Goal: Transaction & Acquisition: Obtain resource

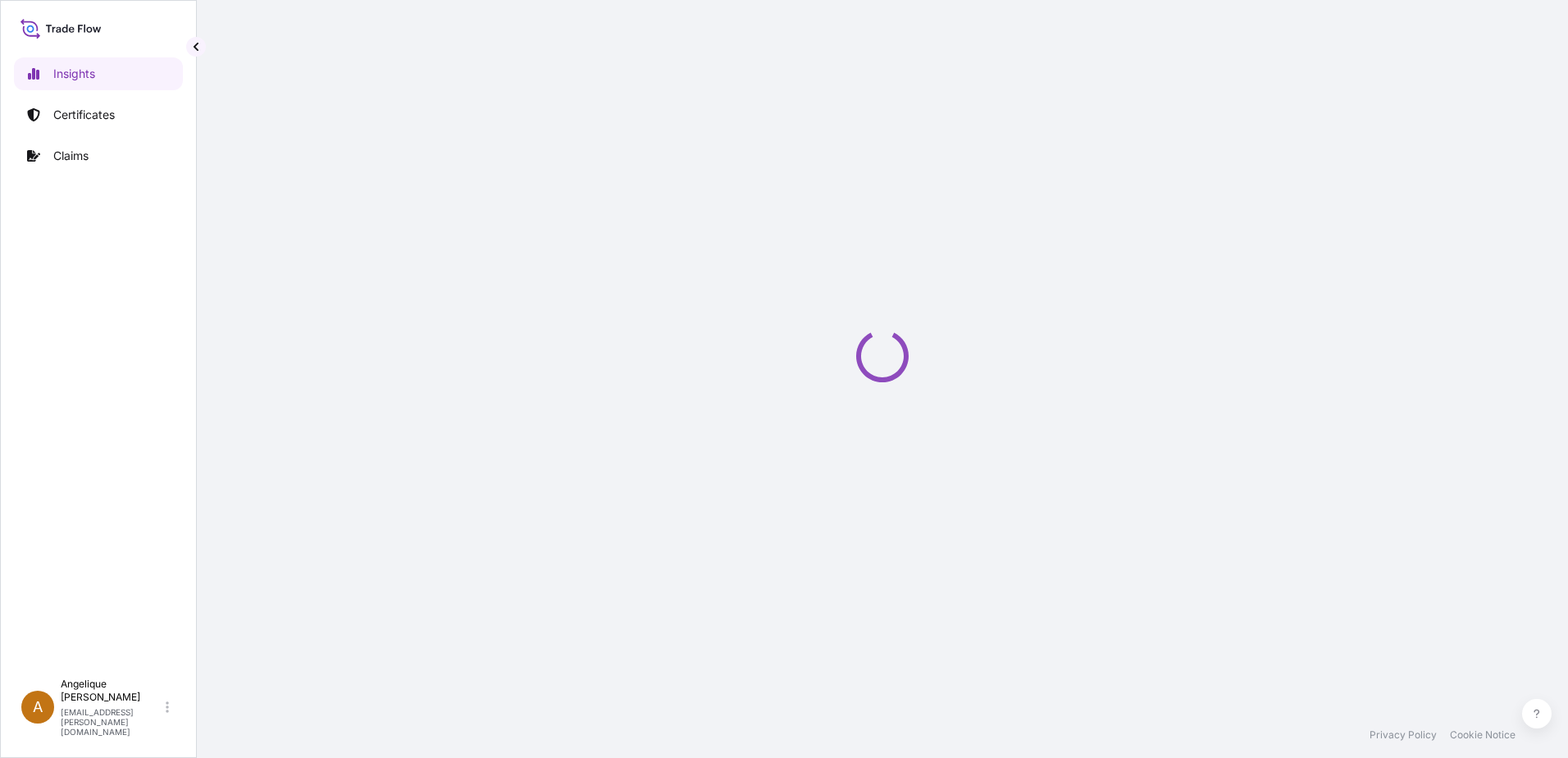
select select "2025"
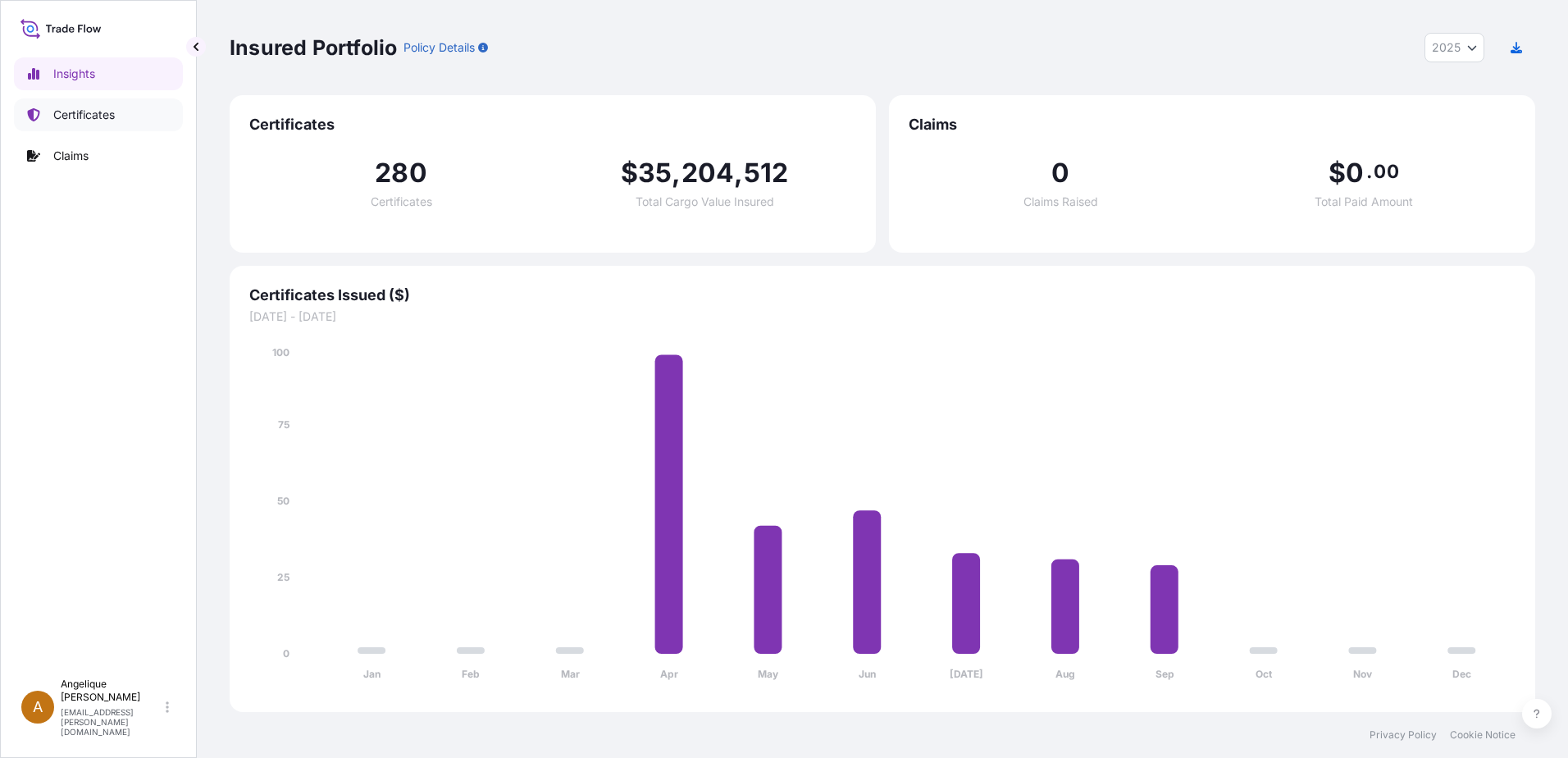
click at [98, 110] on p "Certificates" at bounding box center [84, 115] width 62 height 16
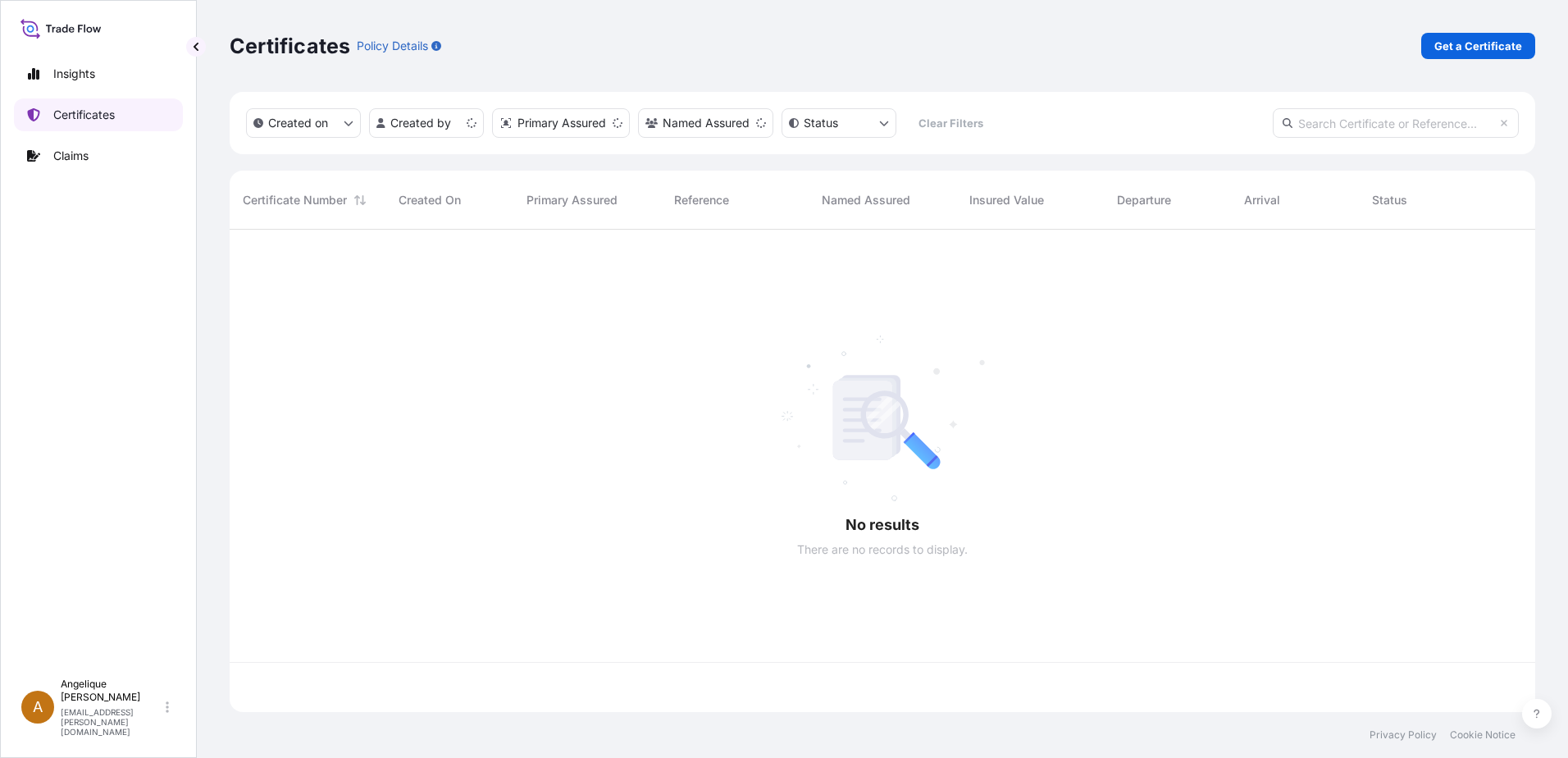
scroll to position [479, 1293]
click at [1461, 47] on p "Get a Certificate" at bounding box center [1478, 46] width 88 height 16
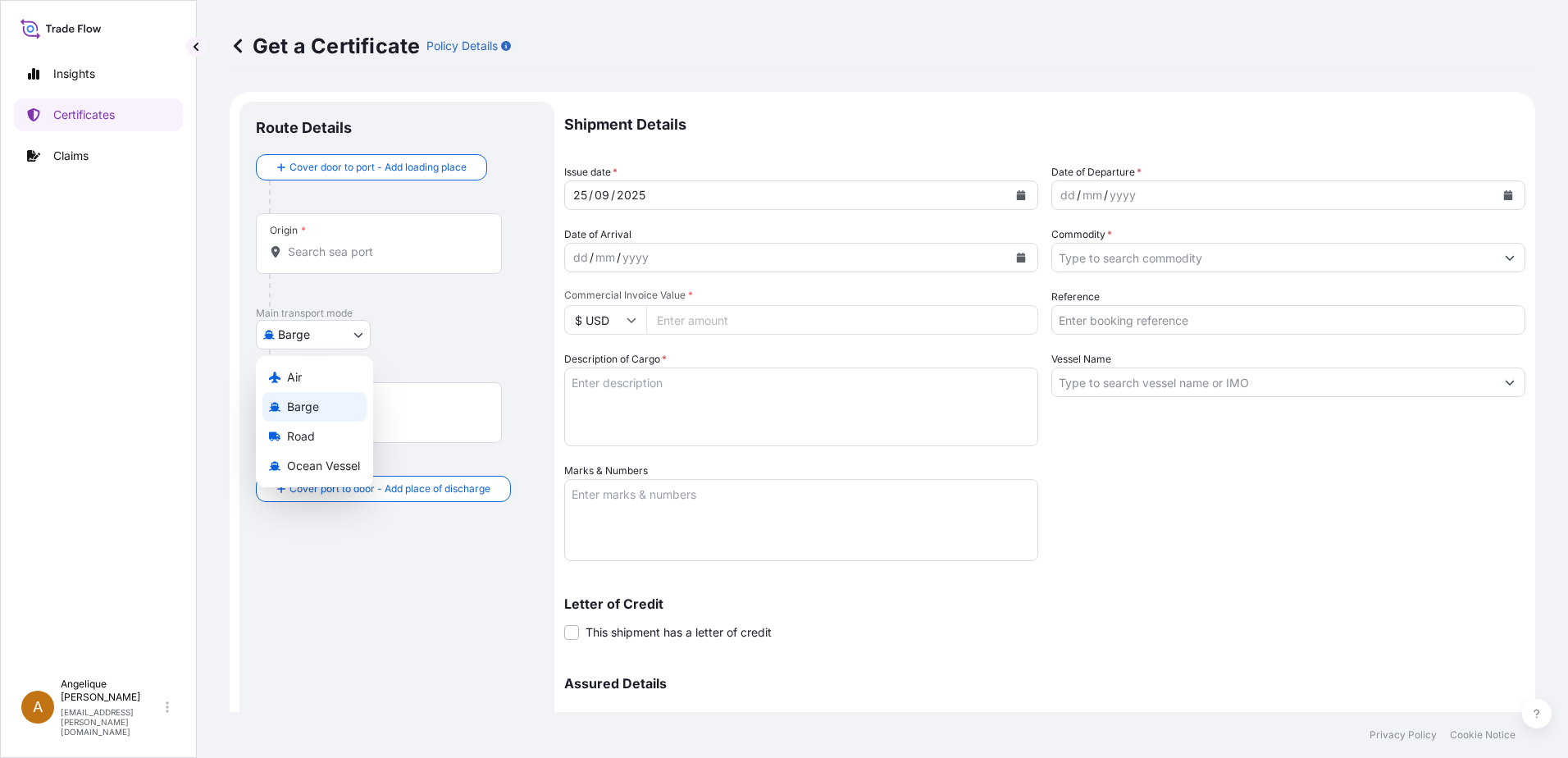
click at [360, 336] on body "Insights Certificates Claims A [PERSON_NAME] [PERSON_NAME][EMAIL_ADDRESS][PERSO…" at bounding box center [784, 379] width 1568 height 758
click at [327, 465] on span "Ocean Vessel" at bounding box center [324, 466] width 73 height 16
select select "Ocean Vessel"
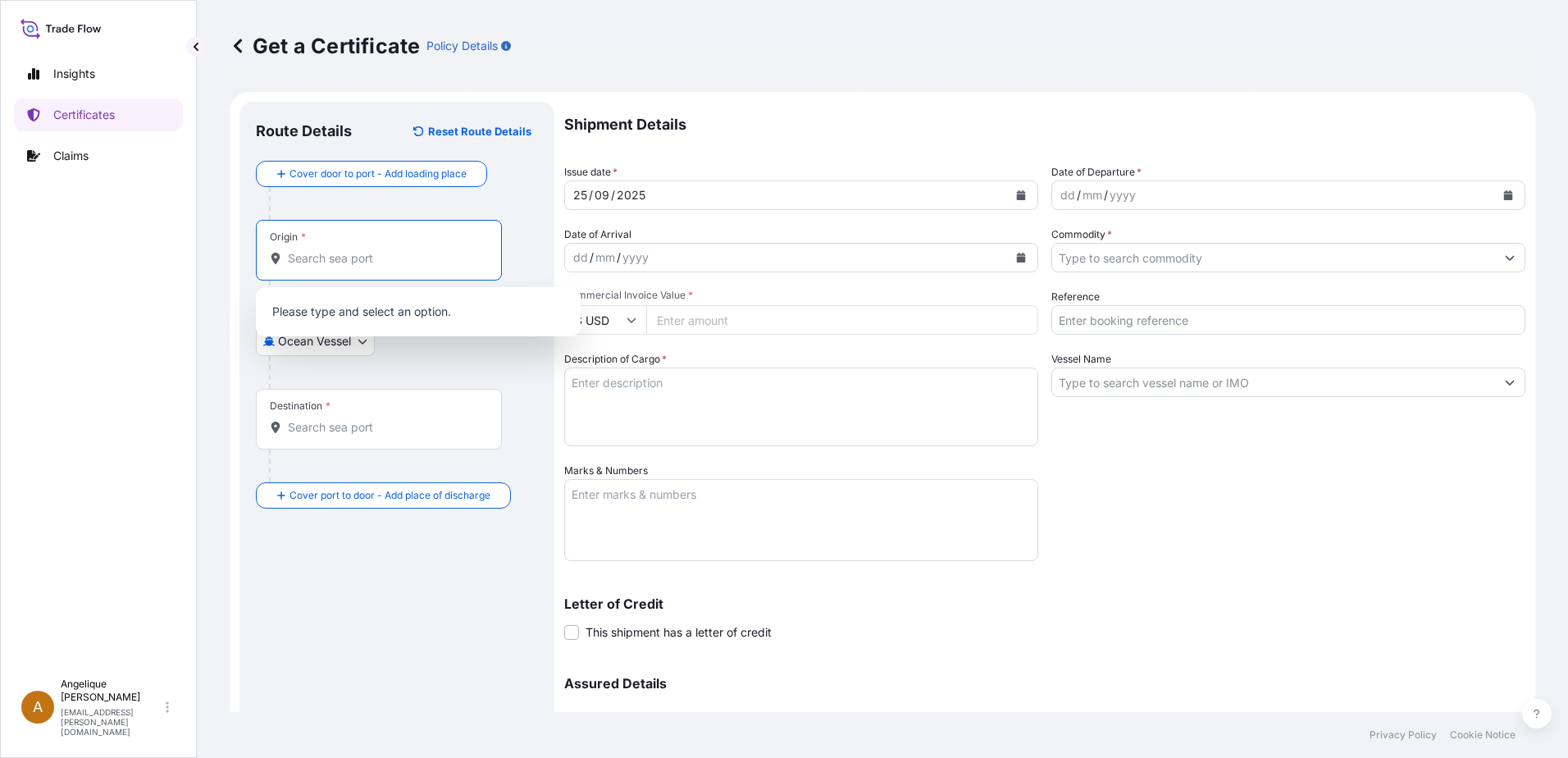
click at [314, 259] on input "Origin *" at bounding box center [384, 258] width 193 height 16
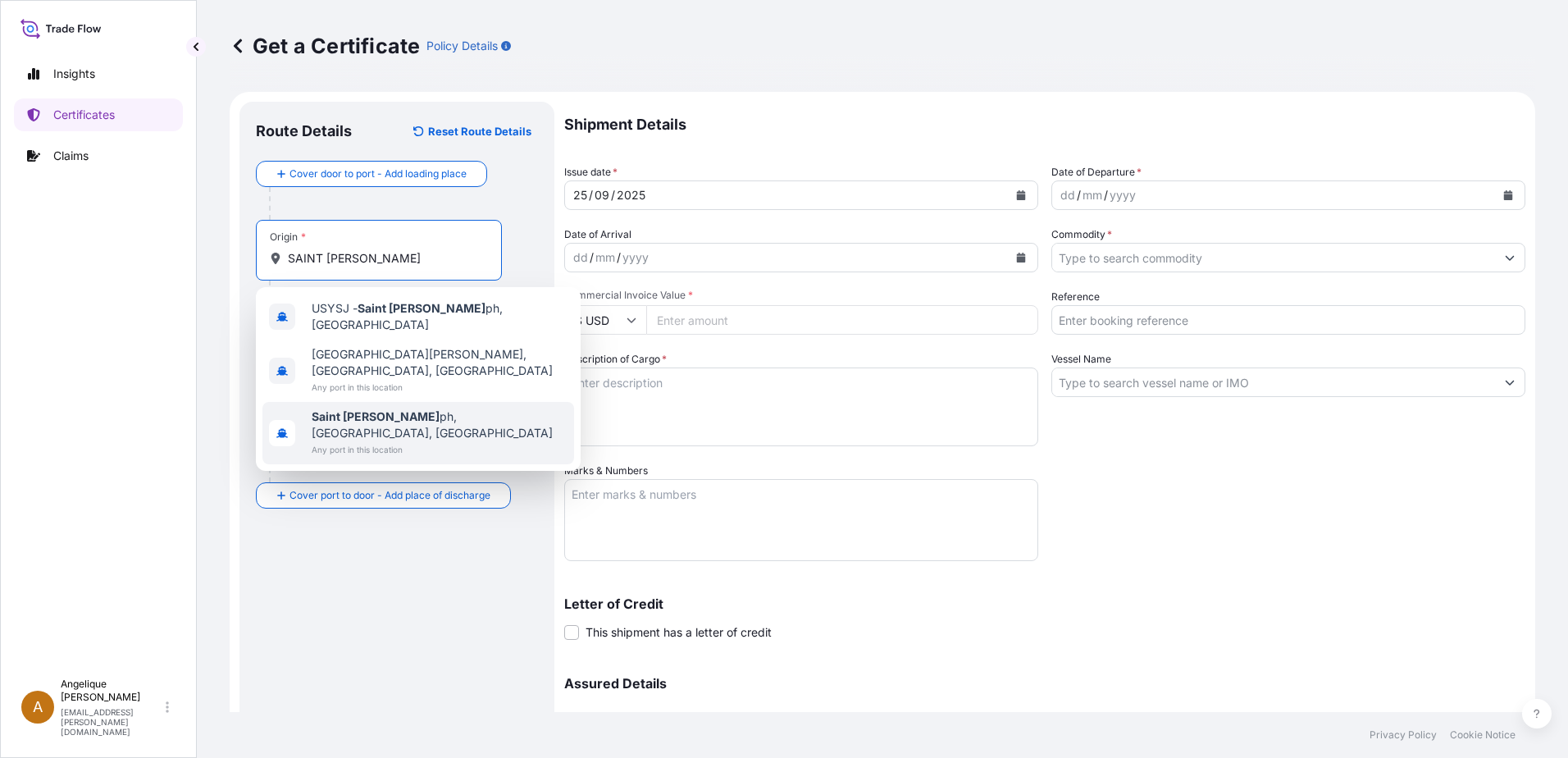
click at [395, 442] on span "Any port in this location" at bounding box center [440, 450] width 256 height 16
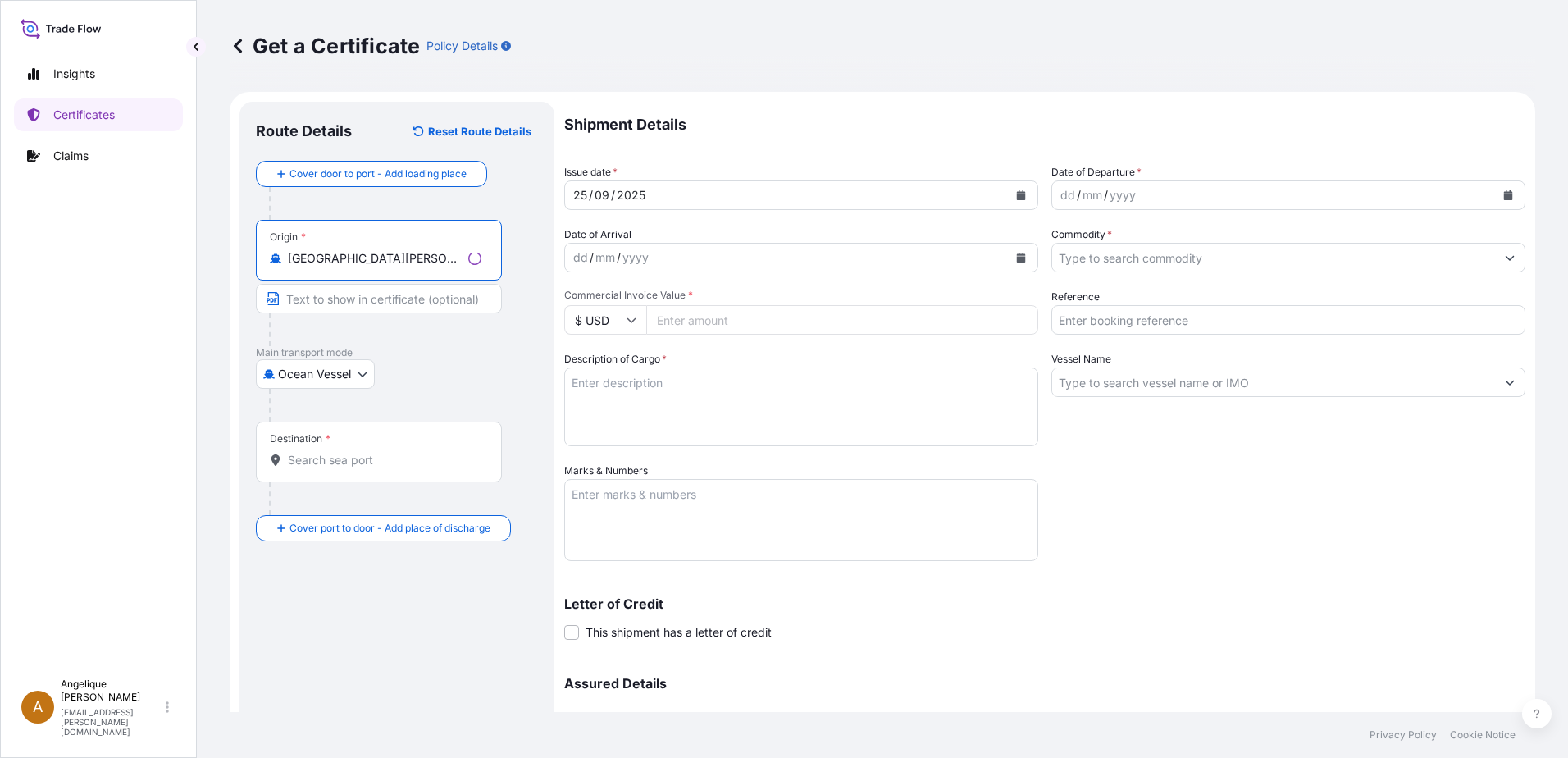
type input "[GEOGRAPHIC_DATA][PERSON_NAME], [GEOGRAPHIC_DATA], [GEOGRAPHIC_DATA]"
click at [316, 469] on div "Destination *" at bounding box center [379, 452] width 246 height 61
click at [316, 469] on input "Destination *" at bounding box center [384, 461] width 193 height 16
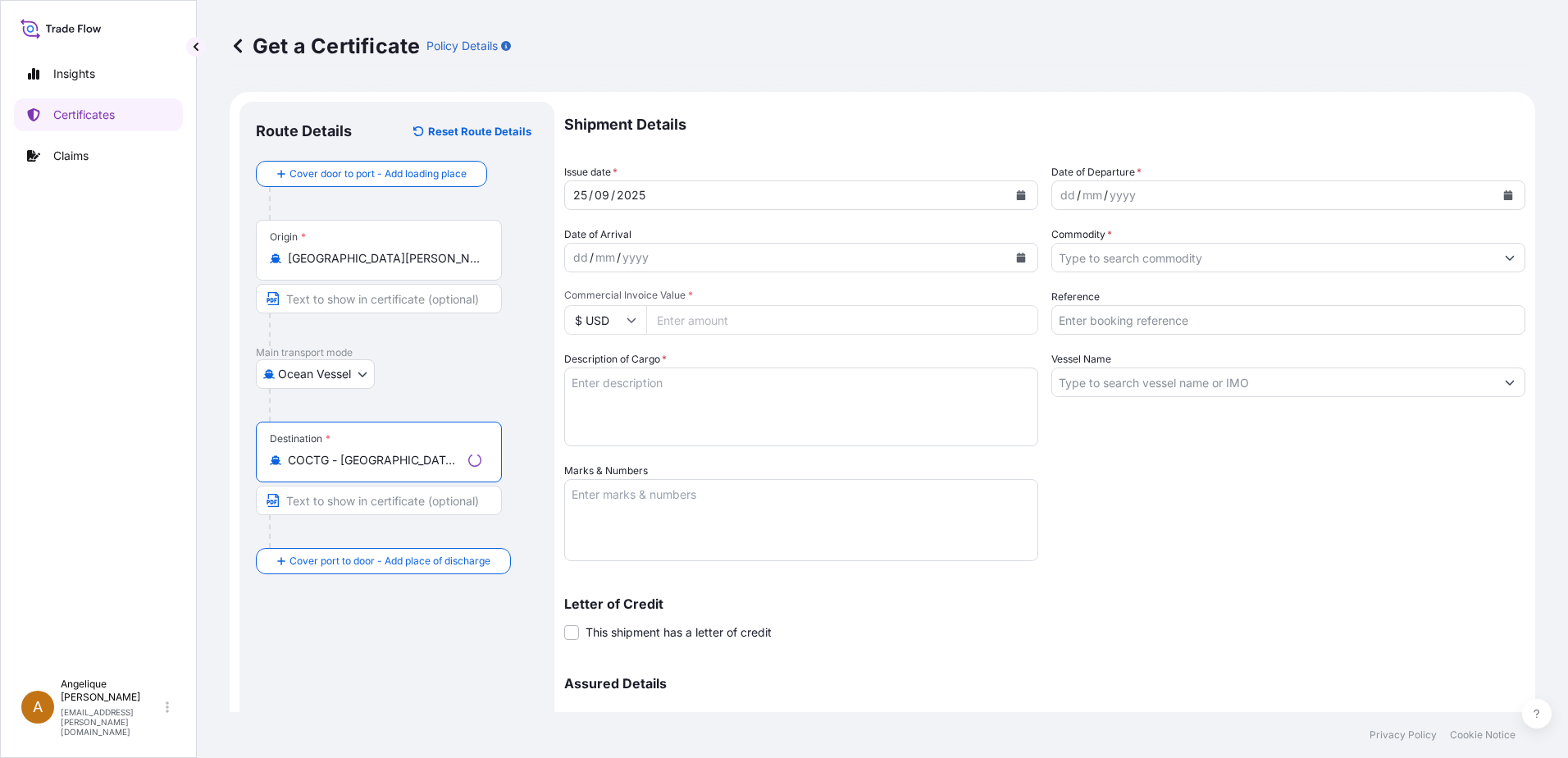
type input "COCTG - [GEOGRAPHIC_DATA], [GEOGRAPHIC_DATA]"
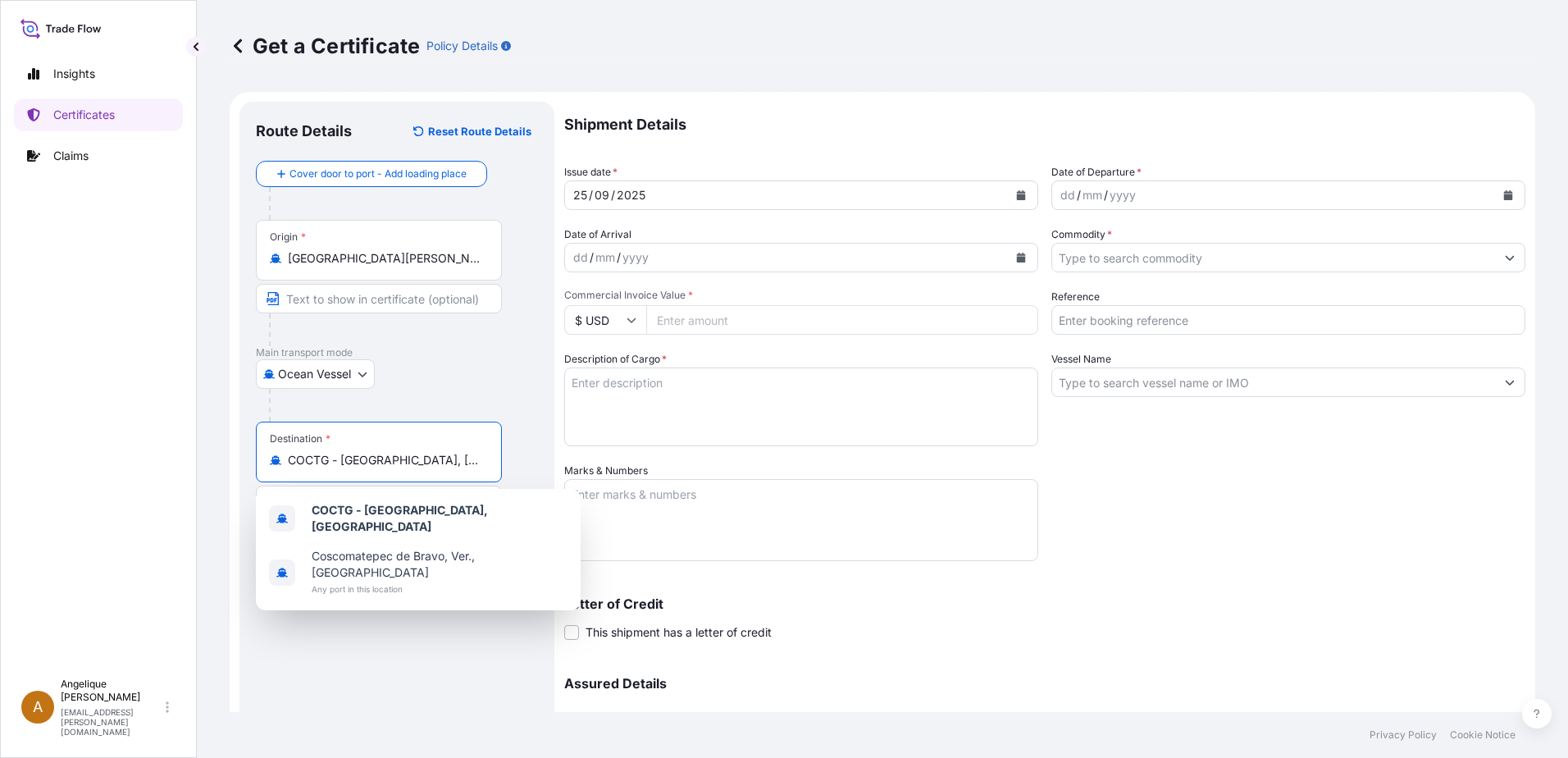
click at [1504, 195] on icon "Calendar" at bounding box center [1509, 194] width 9 height 10
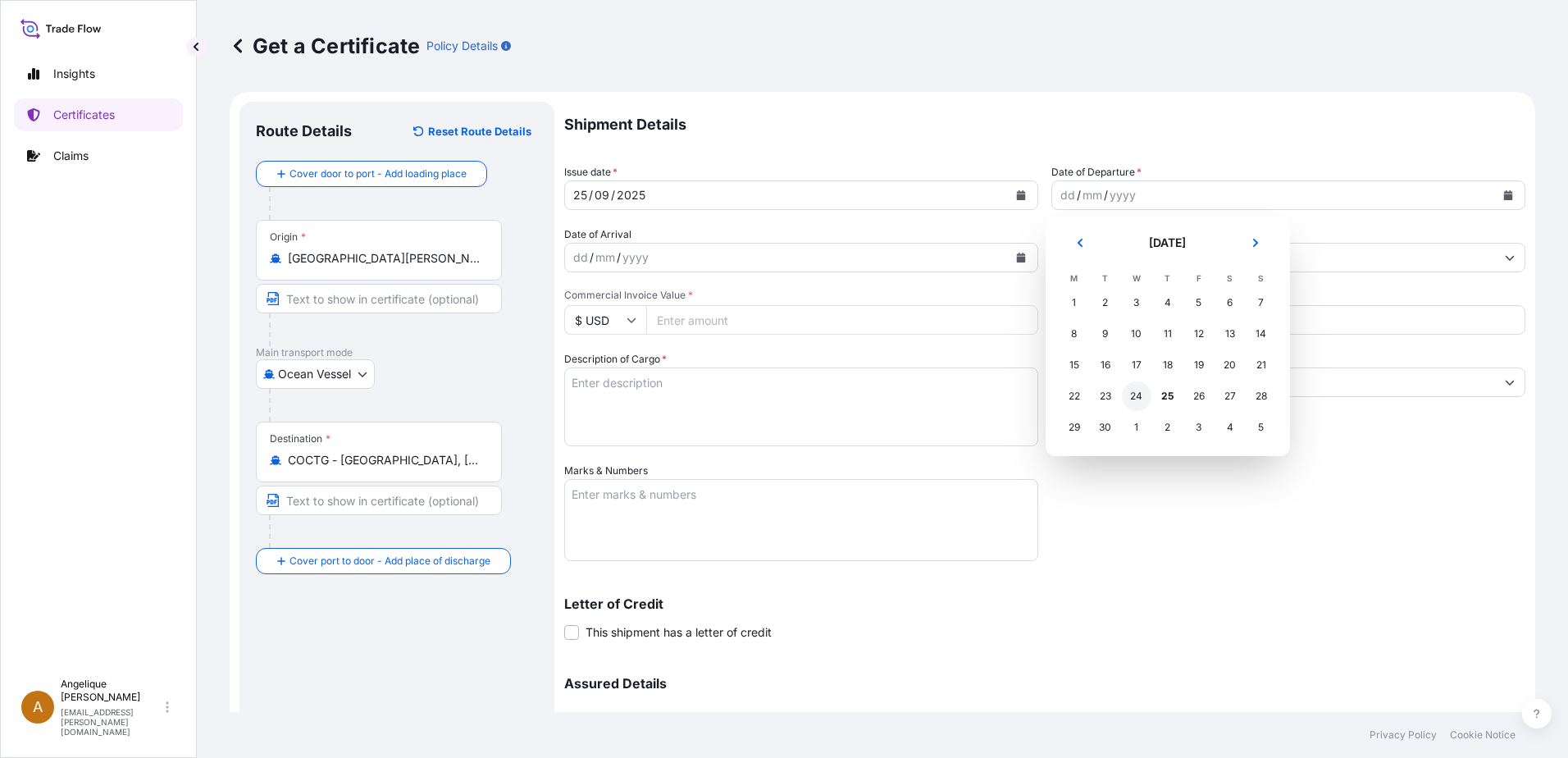
click at [1143, 400] on div "24" at bounding box center [1136, 396] width 30 height 30
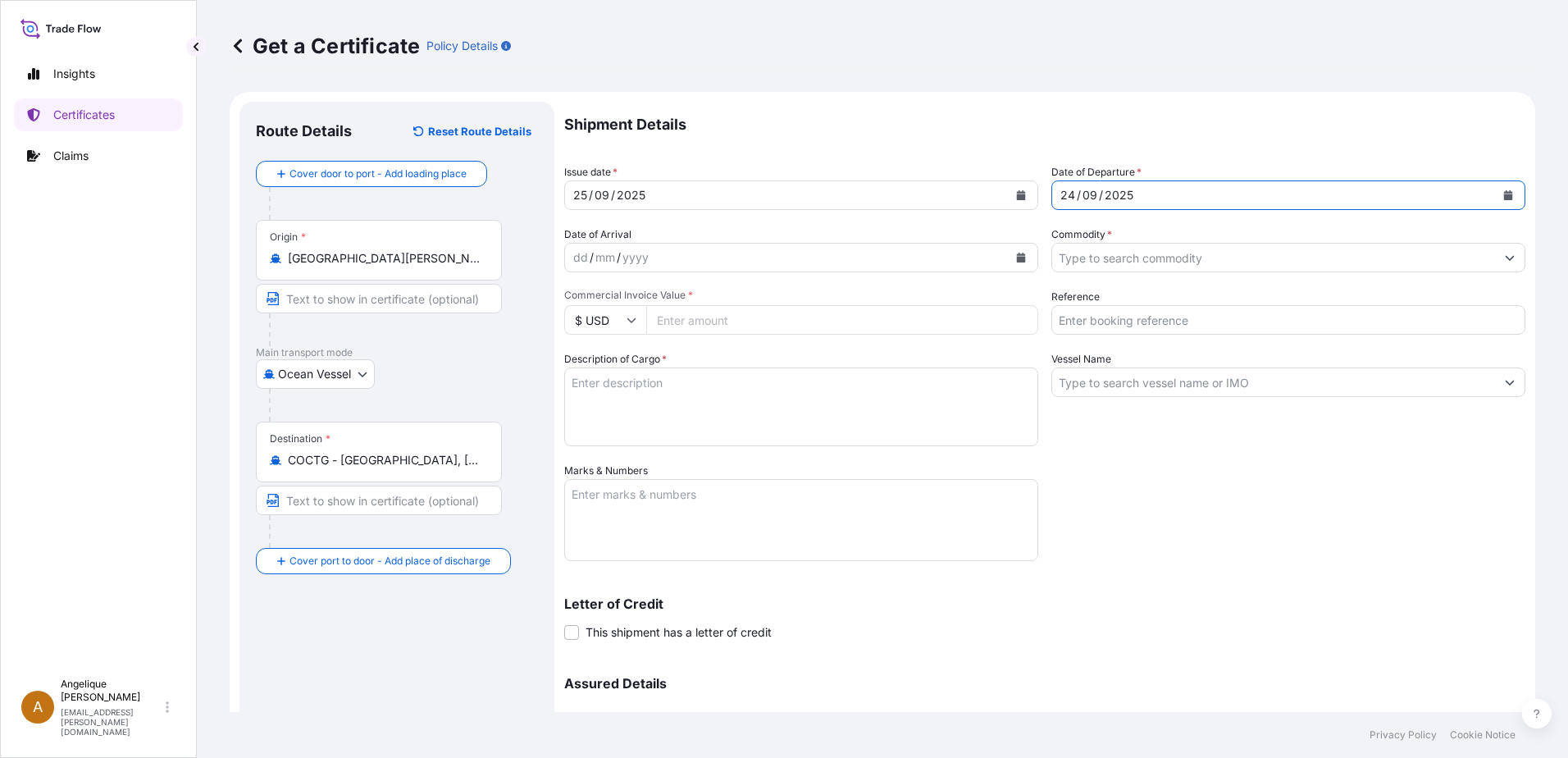
click at [1106, 261] on input "Commodity *" at bounding box center [1273, 257] width 443 height 30
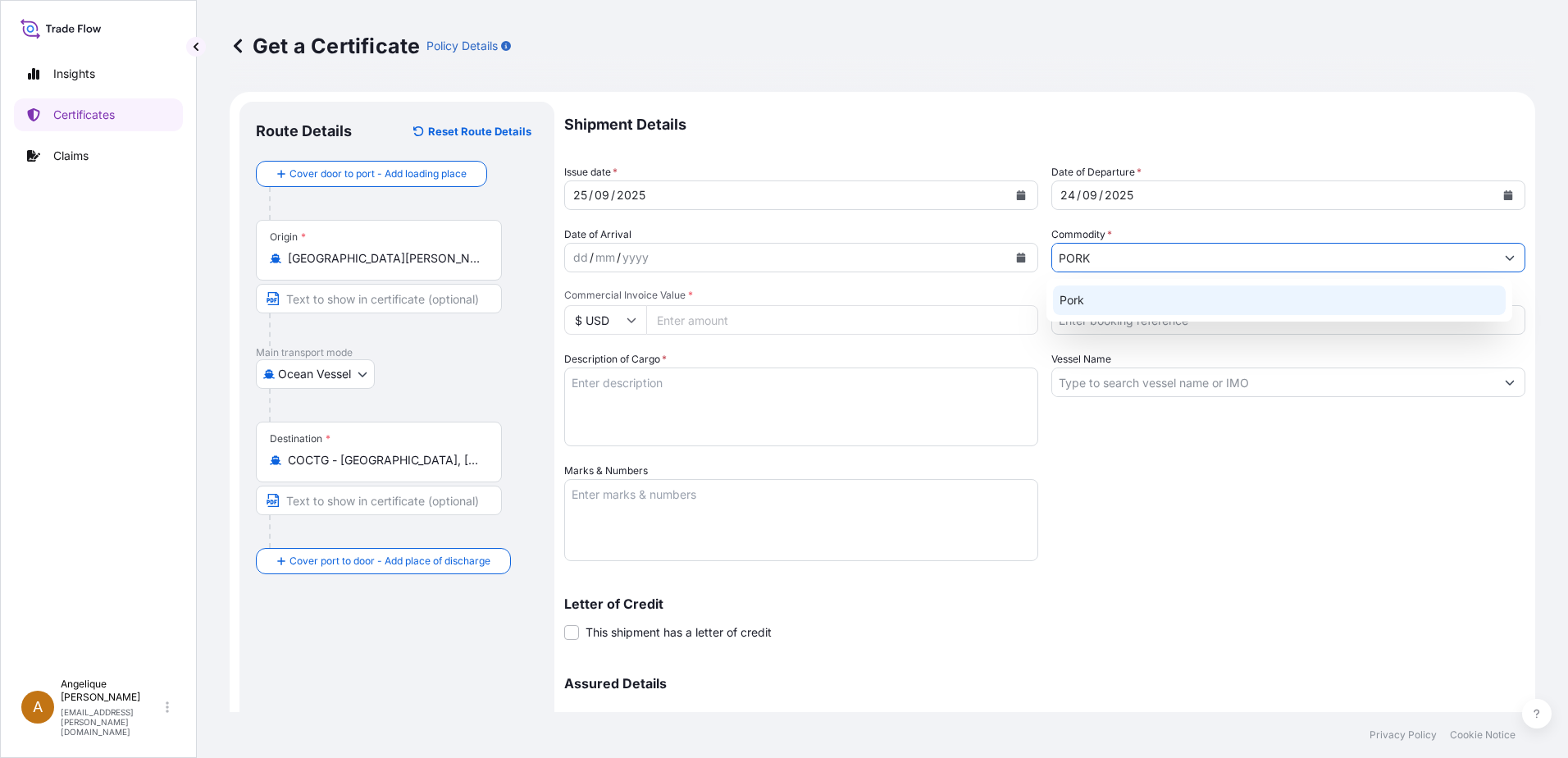
click at [1087, 298] on div "Pork" at bounding box center [1280, 300] width 453 height 30
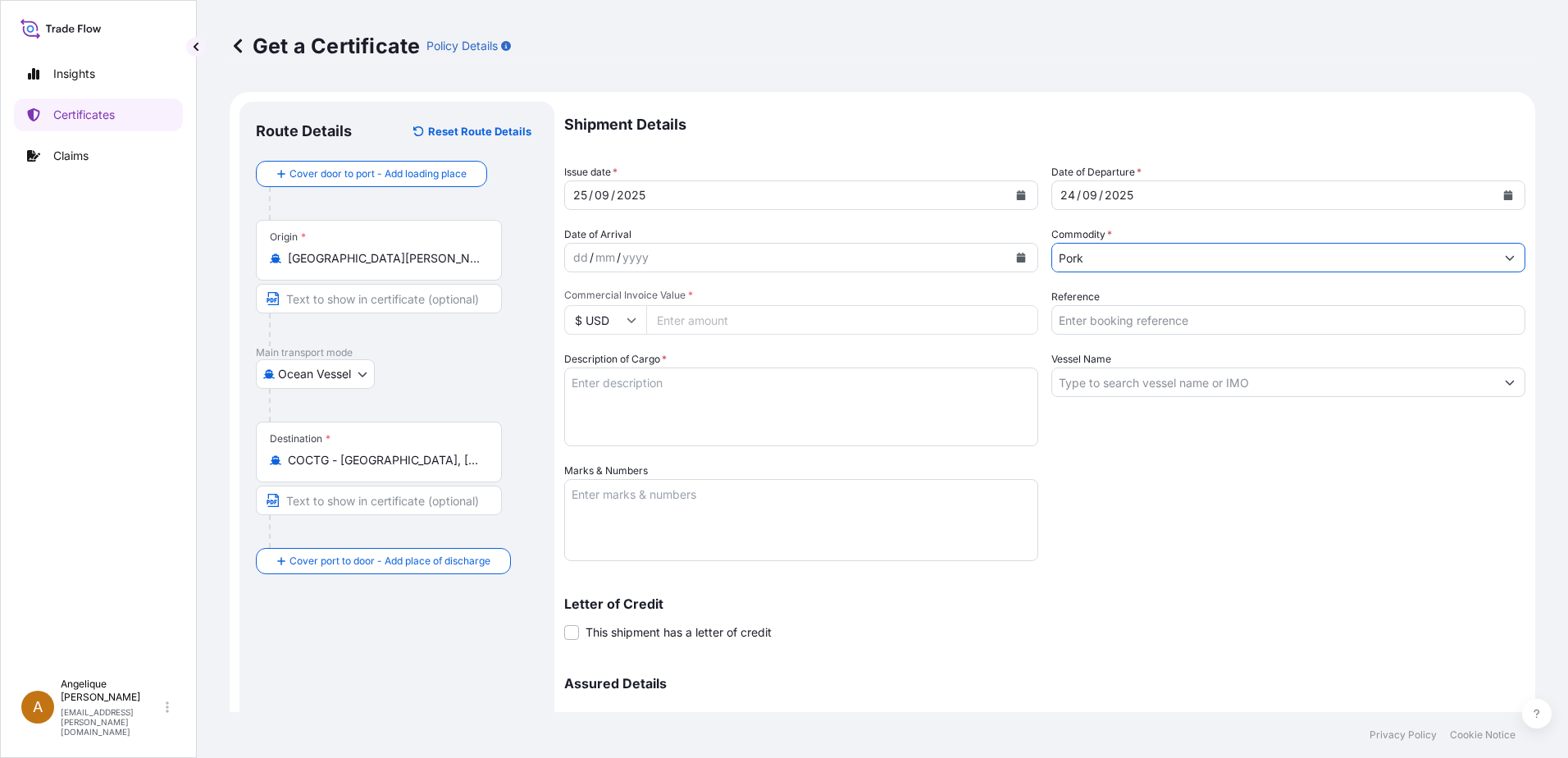
type input "Pork"
click at [714, 314] on input "Commercial Invoice Value *" at bounding box center [843, 320] width 392 height 30
type input "59339.60"
type input "2903497"
drag, startPoint x: 572, startPoint y: 386, endPoint x: 620, endPoint y: 373, distance: 49.7
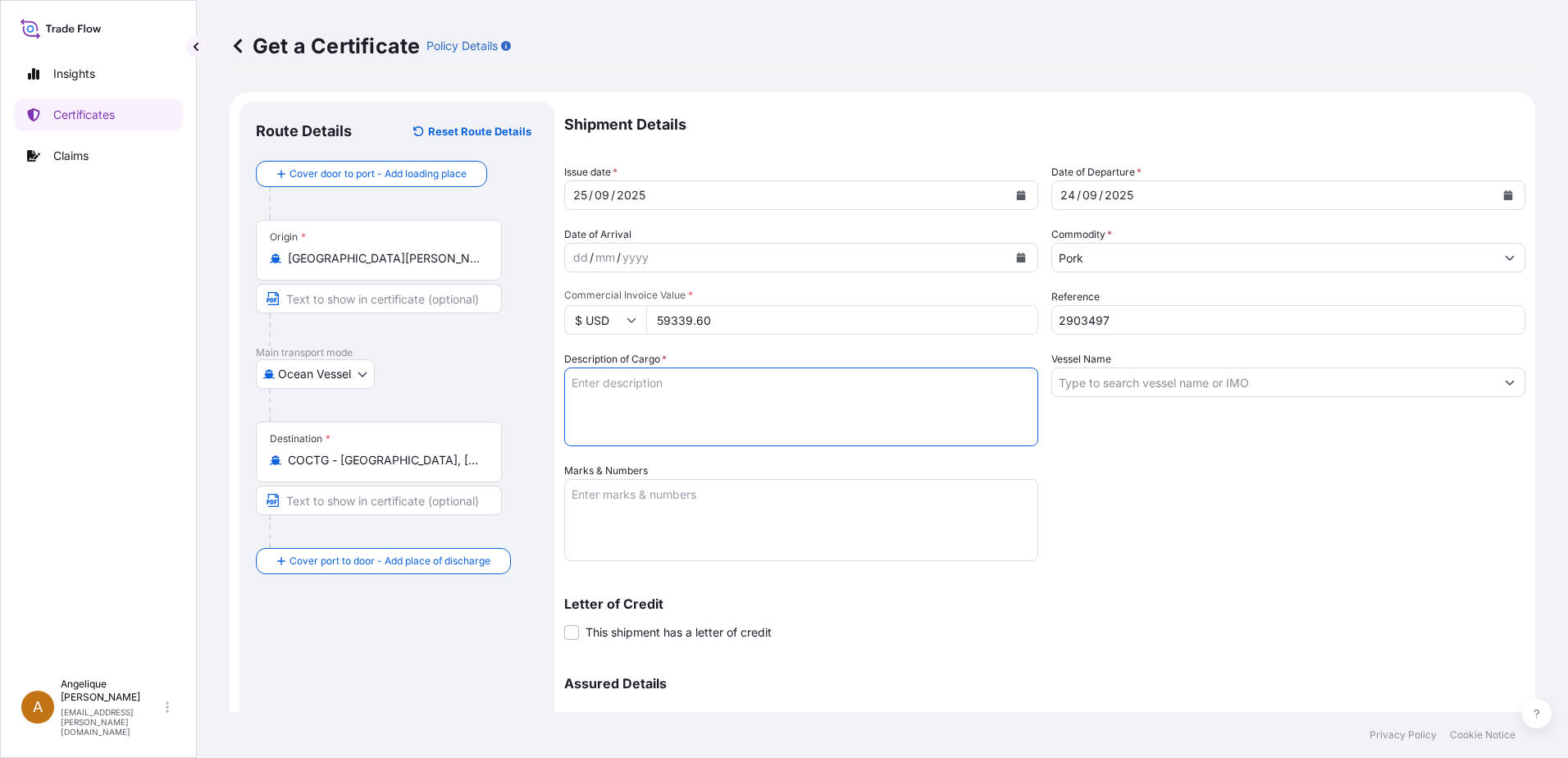
click at [574, 386] on textarea "Description of Cargo *" at bounding box center [801, 407] width 474 height 79
type textarea "FROZEN PORK SIRLOIN BONE IN COV PUNTA DE CHULETA DE CERDO CON HUESO CONGELADA"
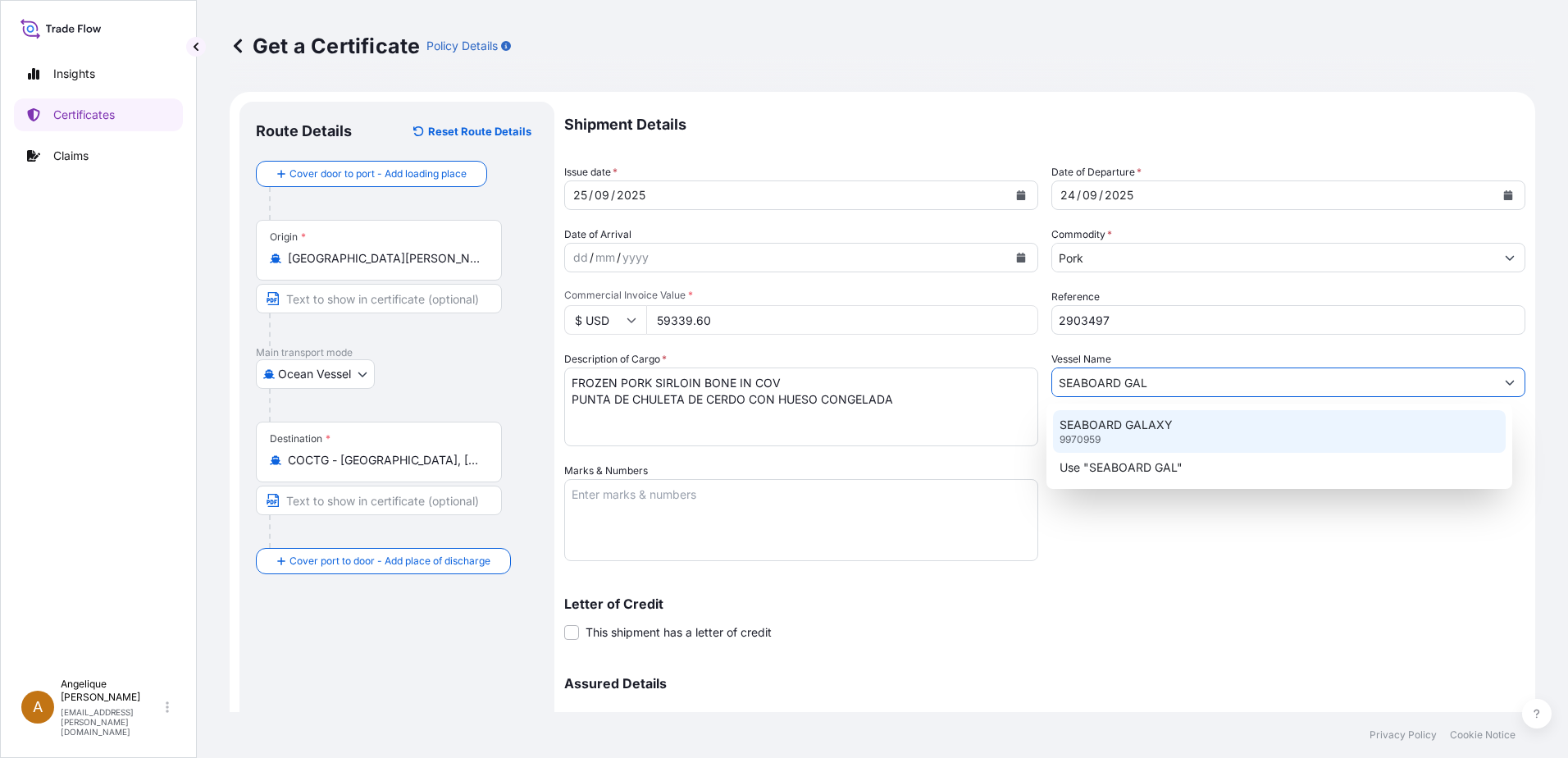
click at [1186, 424] on div "SEABOARD GALAXY 9970959" at bounding box center [1280, 432] width 453 height 43
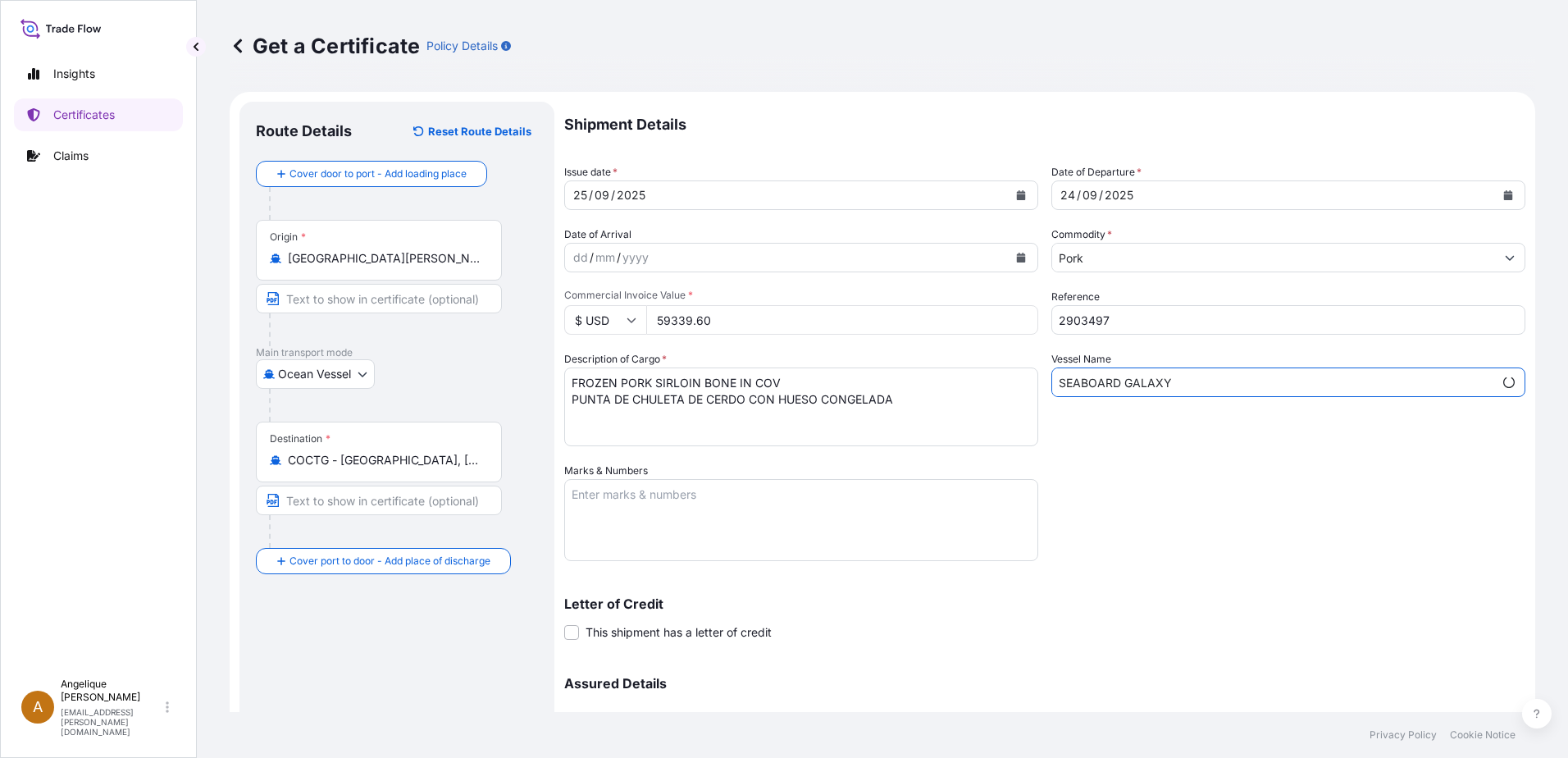
type input "SEABOARD GALAXY"
click at [670, 493] on textarea "Marks & Numbers" at bounding box center [801, 521] width 474 height 82
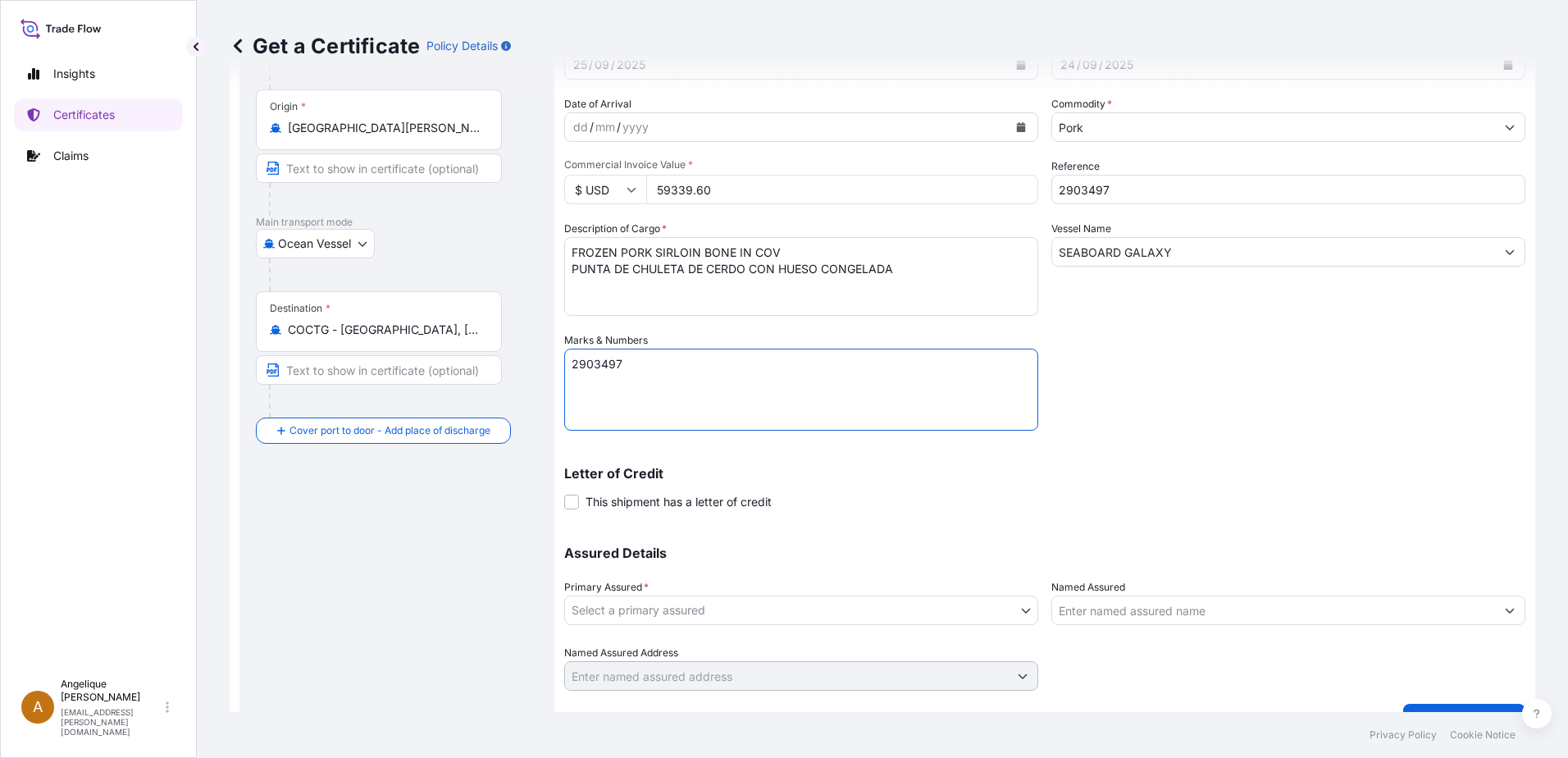
scroll to position [165, 0]
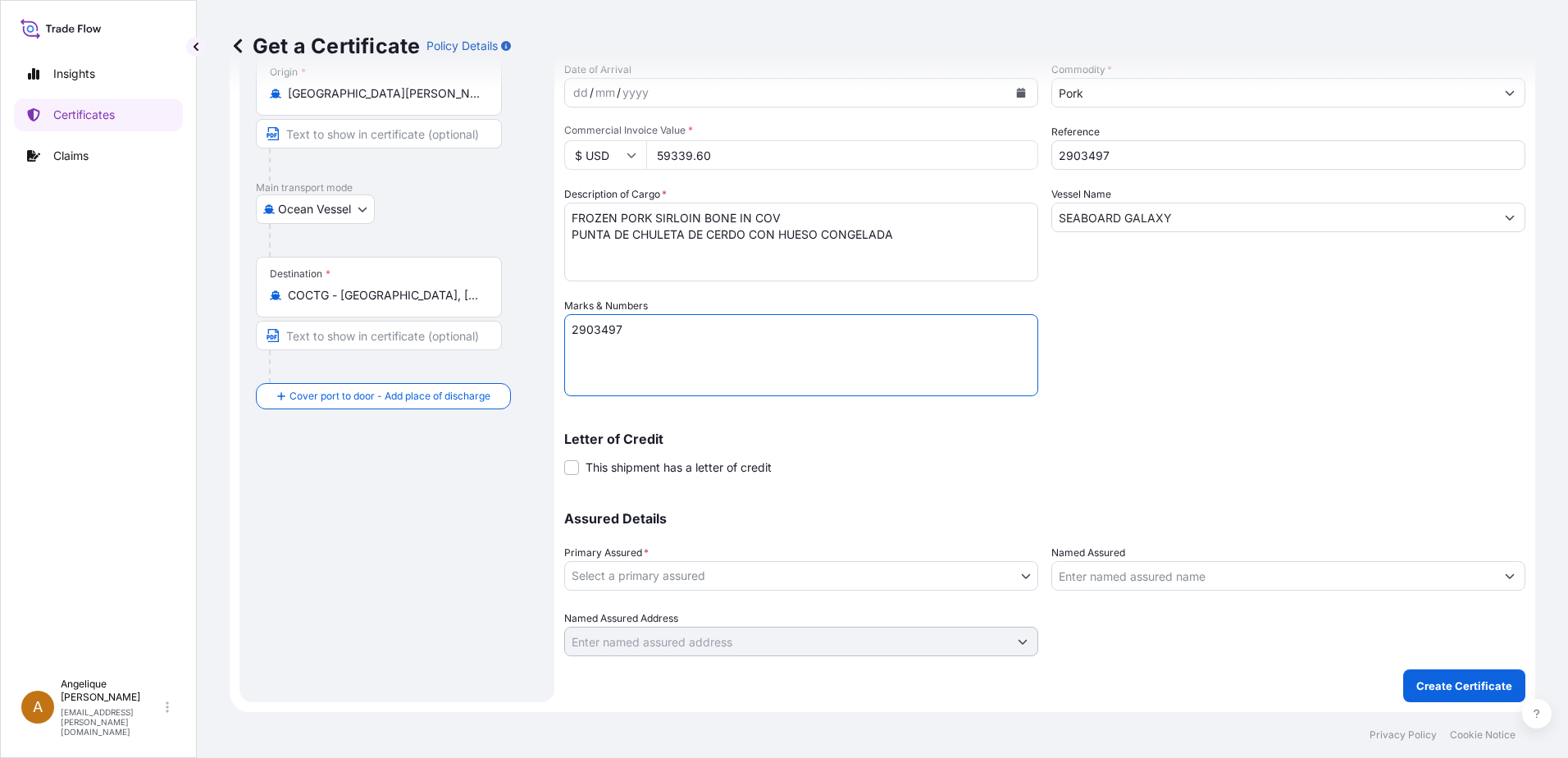
type textarea "2903497"
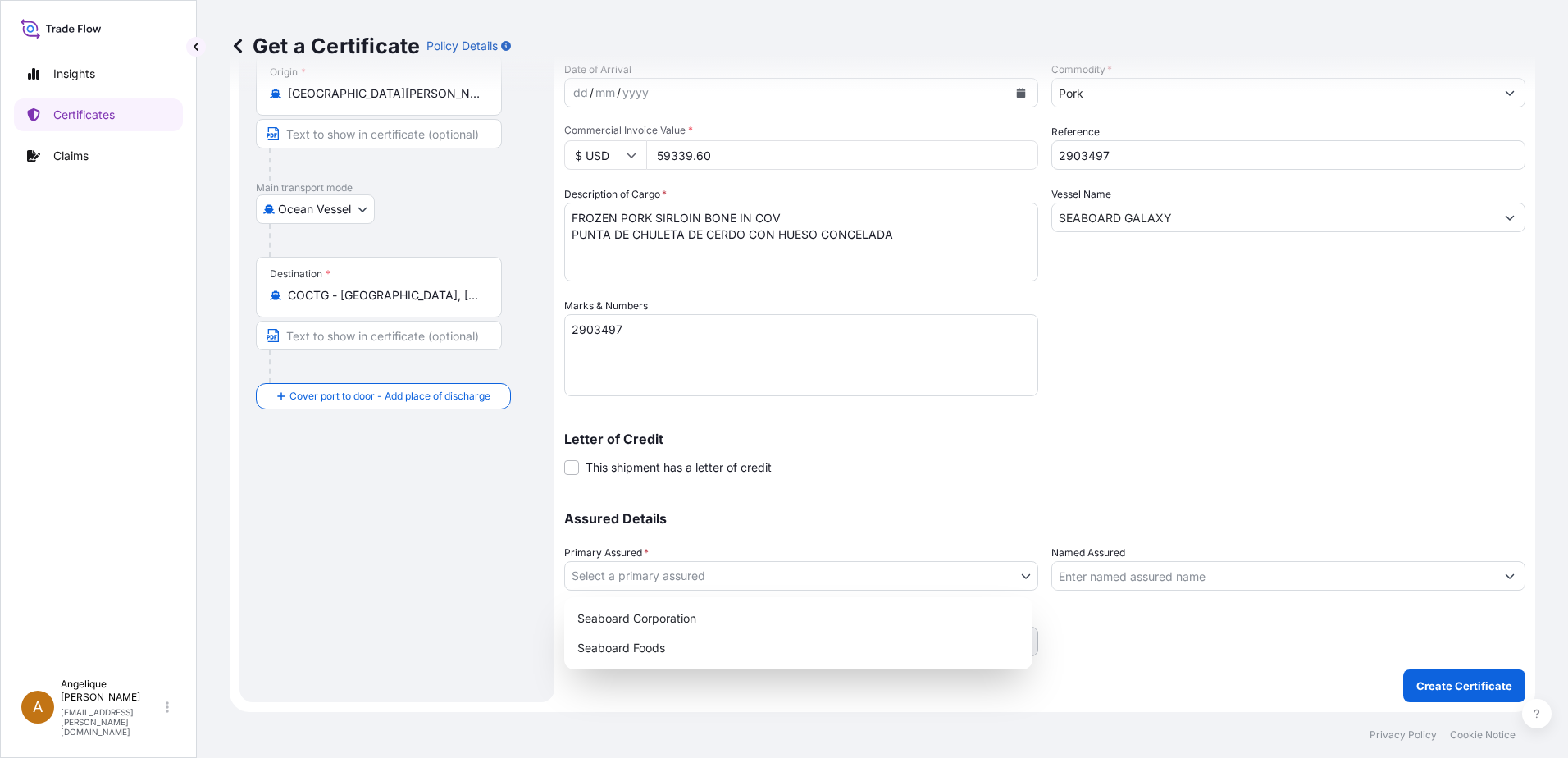
click at [691, 581] on body "Insights Certificates Claims A [PERSON_NAME] [PERSON_NAME][EMAIL_ADDRESS][PERSO…" at bounding box center [784, 379] width 1568 height 758
click at [681, 649] on div "Seaboard Foods" at bounding box center [798, 648] width 455 height 30
select select "31638"
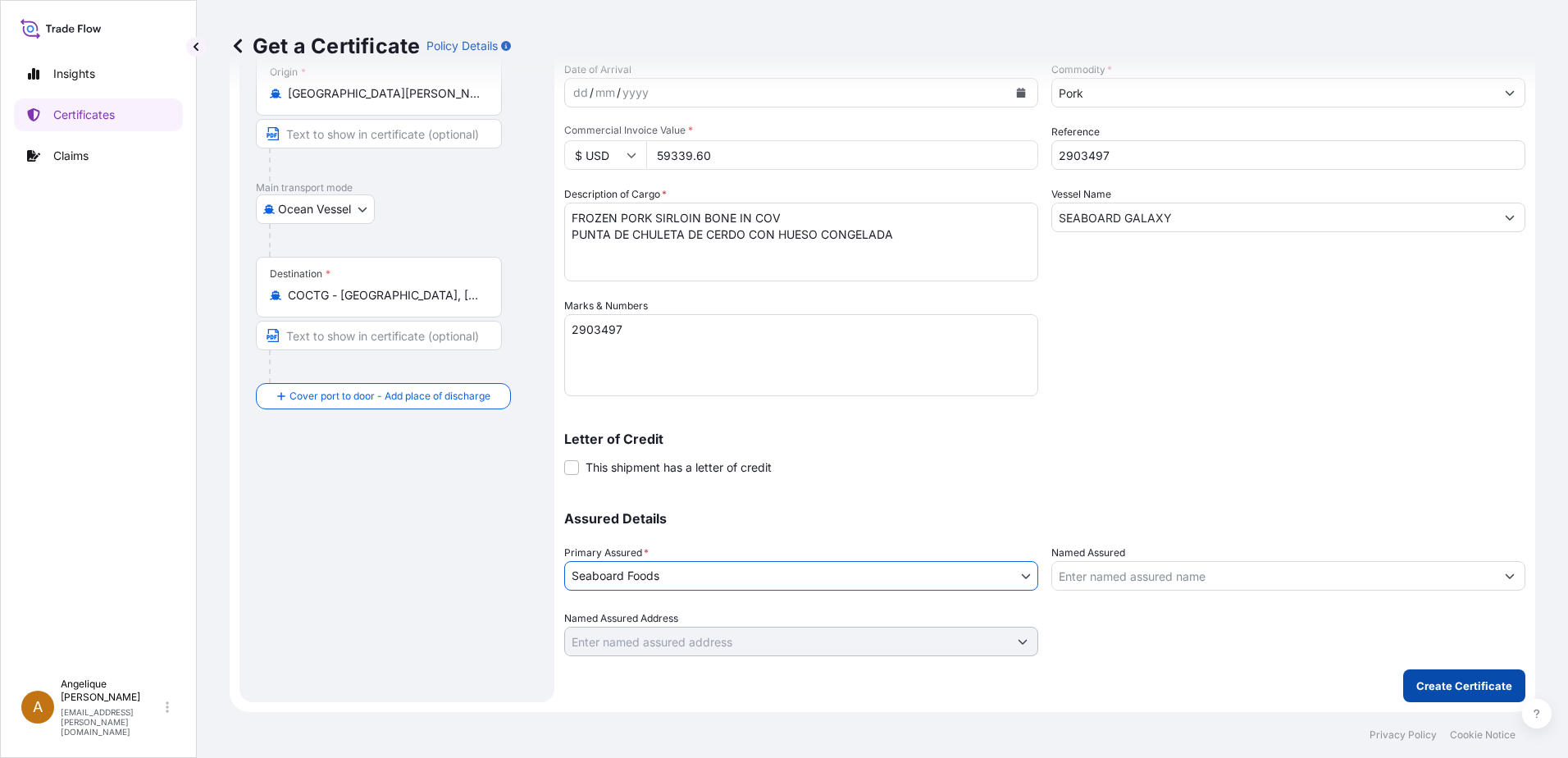
click at [1483, 685] on p "Create Certificate" at bounding box center [1464, 685] width 96 height 16
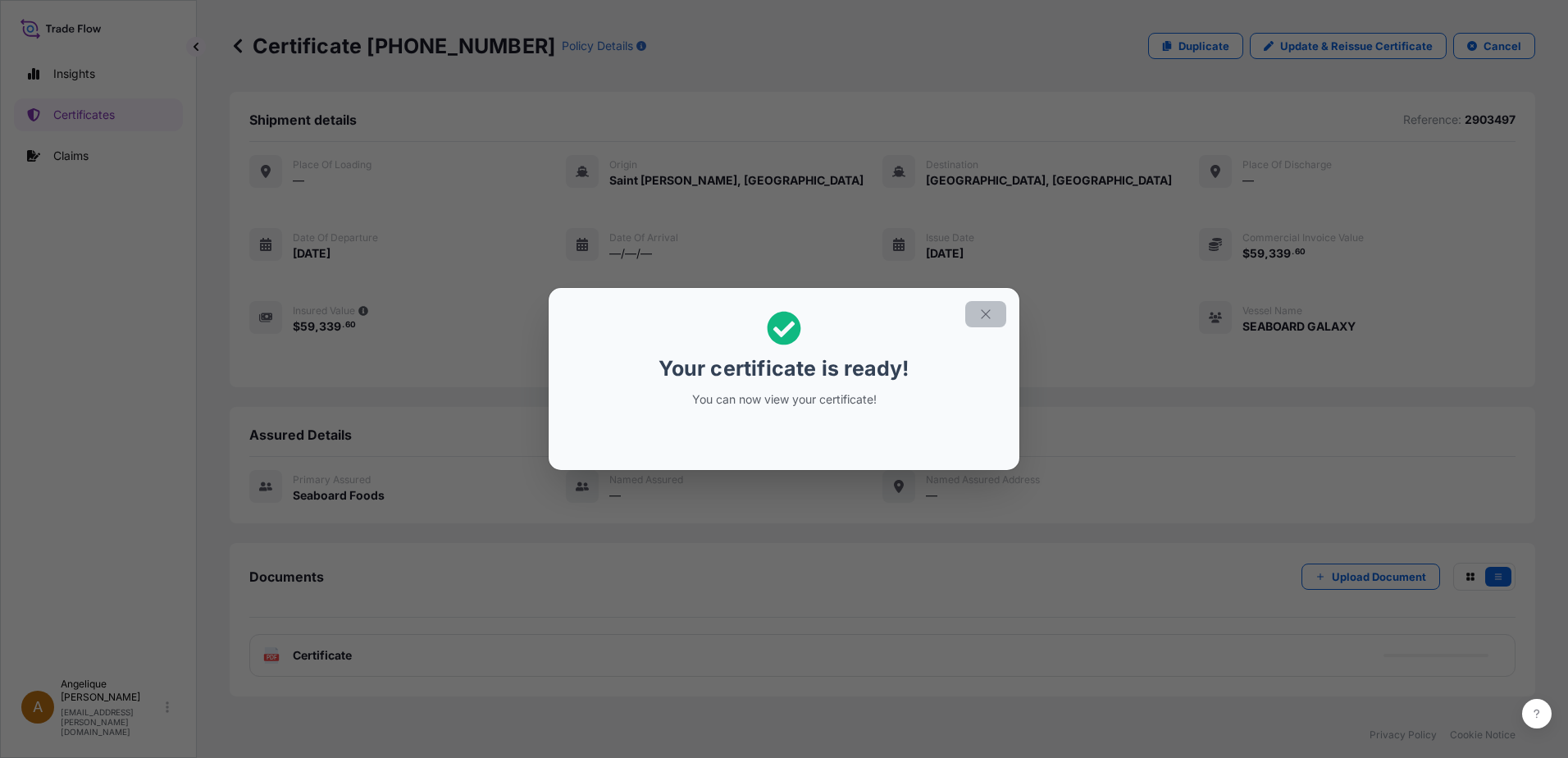
click at [991, 313] on icon "button" at bounding box center [986, 314] width 14 height 14
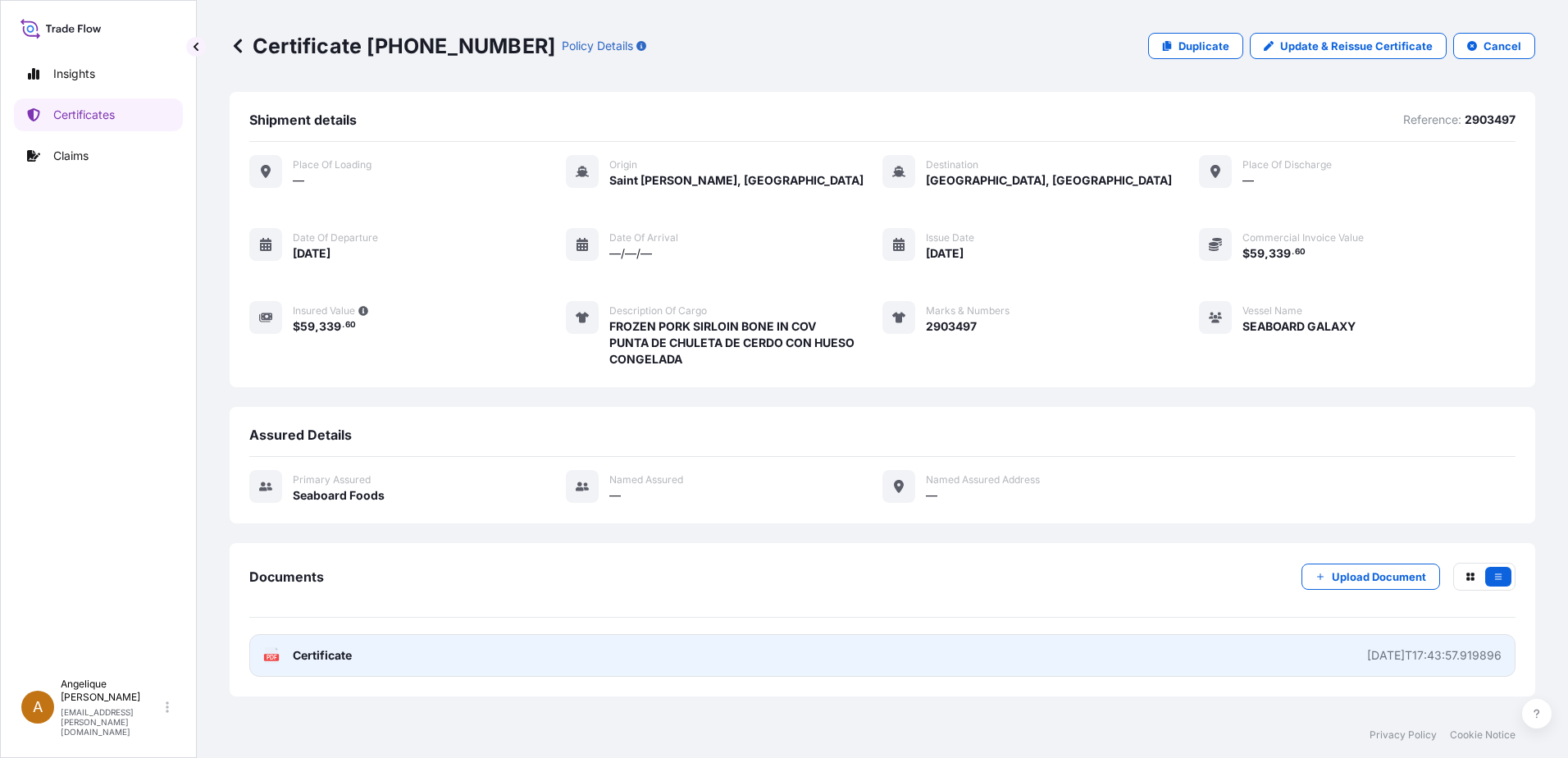
click at [507, 660] on link "PDF Certificate [DATE]T17:43:57.919896" at bounding box center [882, 656] width 1266 height 43
